Goal: Task Accomplishment & Management: Complete application form

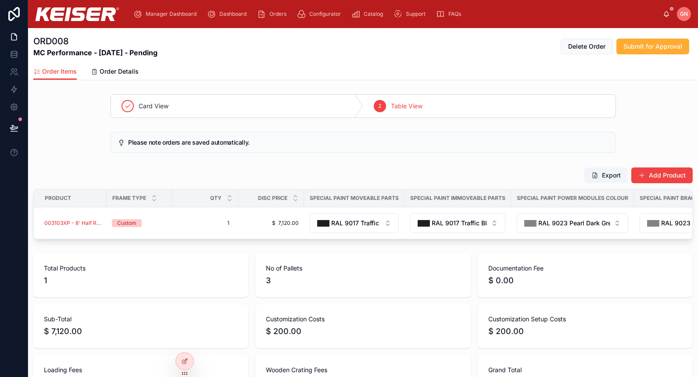
scroll to position [32, 0]
